Goal: Information Seeking & Learning: Learn about a topic

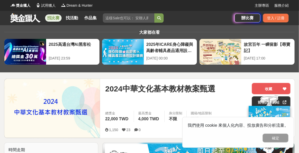
click at [113, 18] on input "search" at bounding box center [128, 17] width 51 height 9
type input "教案"
click at [154, 13] on button "submit" at bounding box center [158, 17] width 9 height 9
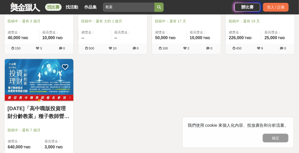
scroll to position [493, 0]
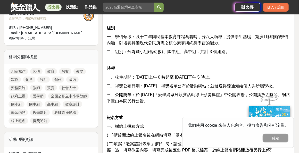
scroll to position [208, 0]
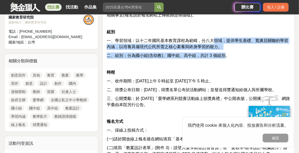
drag, startPoint x: 212, startPoint y: 42, endPoint x: 226, endPoint y: 52, distance: 17.0
click at [226, 53] on span "二、組別：分為國小組(含幼教)、國中組、高中組，共計 3 個組別。" at bounding box center [168, 55] width 123 height 4
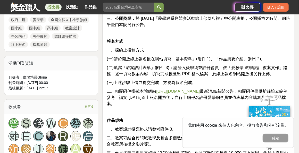
scroll to position [312, 0]
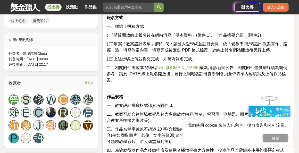
click at [174, 66] on link "http://www.naer.edu.tw/" at bounding box center [178, 67] width 44 height 4
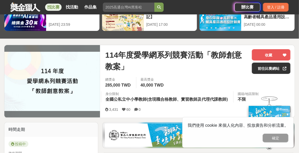
scroll to position [12, 0]
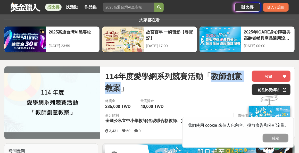
drag, startPoint x: 210, startPoint y: 76, endPoint x: 118, endPoint y: 90, distance: 92.8
click at [118, 90] on span "114年度愛學網系列競賽活動「教師創意教案」" at bounding box center [176, 82] width 142 height 23
copy span "教師創意教案"
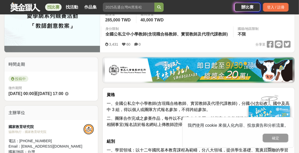
scroll to position [65, 0]
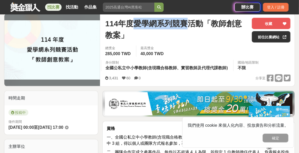
drag, startPoint x: 136, startPoint y: 24, endPoint x: 189, endPoint y: 26, distance: 53.3
click at [189, 26] on span "114年度愛學網系列競賽活動「教師創意教案」" at bounding box center [176, 29] width 142 height 23
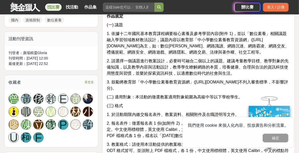
scroll to position [285, 0]
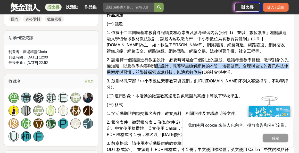
drag, startPoint x: 158, startPoint y: 63, endPoint x: 201, endPoint y: 72, distance: 44.6
click at [201, 72] on span "2. 請選擇一個議題進行教案設計，必要時可融合二個以上的議題。建議考量教學目標、教學對象的先備知識，以及教學內容與活動設計，教導學生瞭解網路的本質，培養健康、…" at bounding box center [198, 66] width 182 height 17
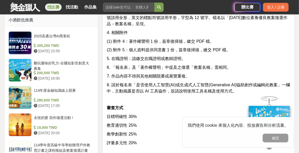
scroll to position [502, 0]
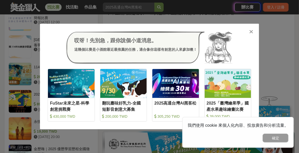
click at [251, 34] on icon at bounding box center [251, 31] width 4 height 5
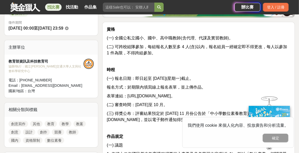
scroll to position [30, 0]
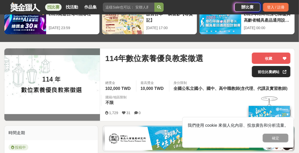
click at [275, 69] on link "前往比賽網站" at bounding box center [271, 71] width 39 height 11
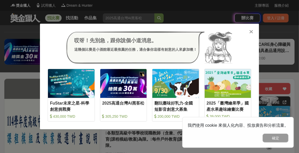
click at [252, 31] on icon at bounding box center [251, 31] width 4 height 5
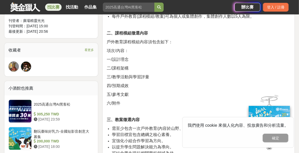
scroll to position [439, 0]
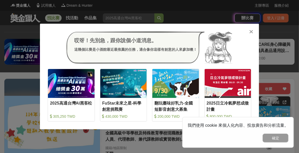
click at [252, 31] on icon at bounding box center [251, 31] width 4 height 5
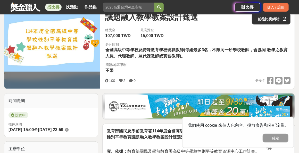
scroll to position [65, 0]
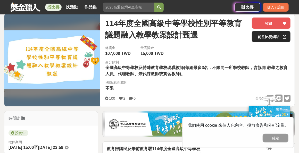
click at [279, 33] on link "前往比賽網站" at bounding box center [271, 36] width 39 height 11
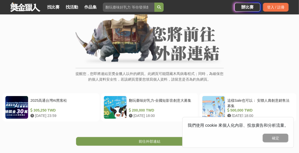
scroll to position [40, 0]
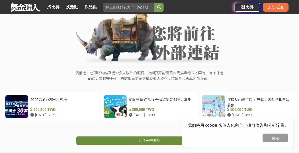
click at [135, 140] on link "前往外部連結" at bounding box center [149, 140] width 147 height 9
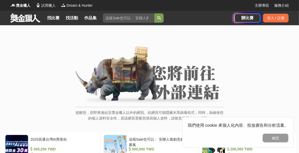
scroll to position [134, 0]
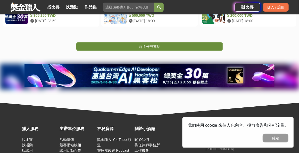
click at [150, 47] on span "前往外部連結" at bounding box center [150, 47] width 22 height 4
